Goal: Transaction & Acquisition: Book appointment/travel/reservation

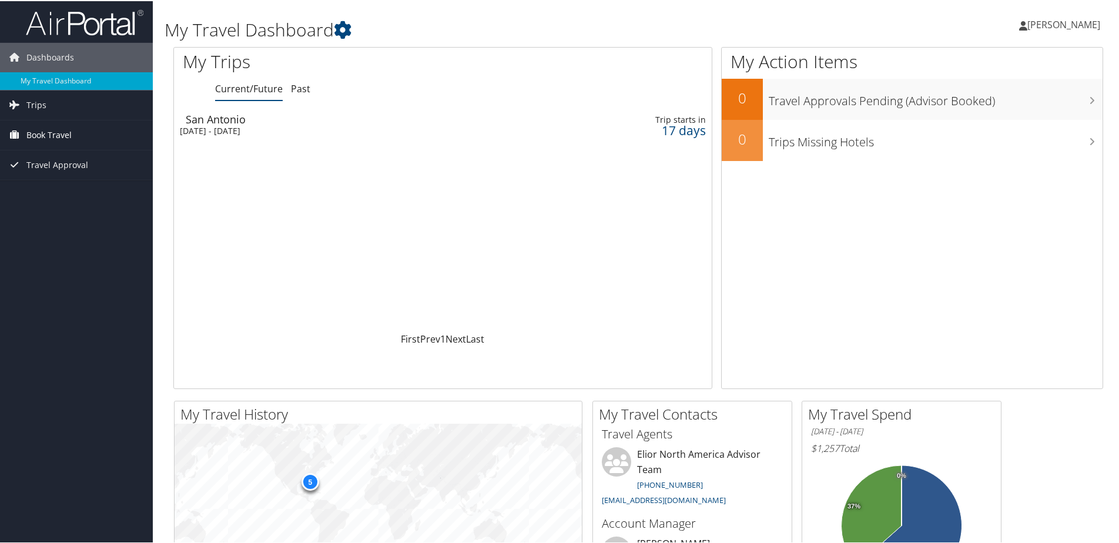
click at [33, 133] on span "Book Travel" at bounding box center [48, 133] width 45 height 29
click at [33, 191] on link "Book/Manage Online Trips" at bounding box center [76, 193] width 153 height 18
